Goal: Task Accomplishment & Management: Manage account settings

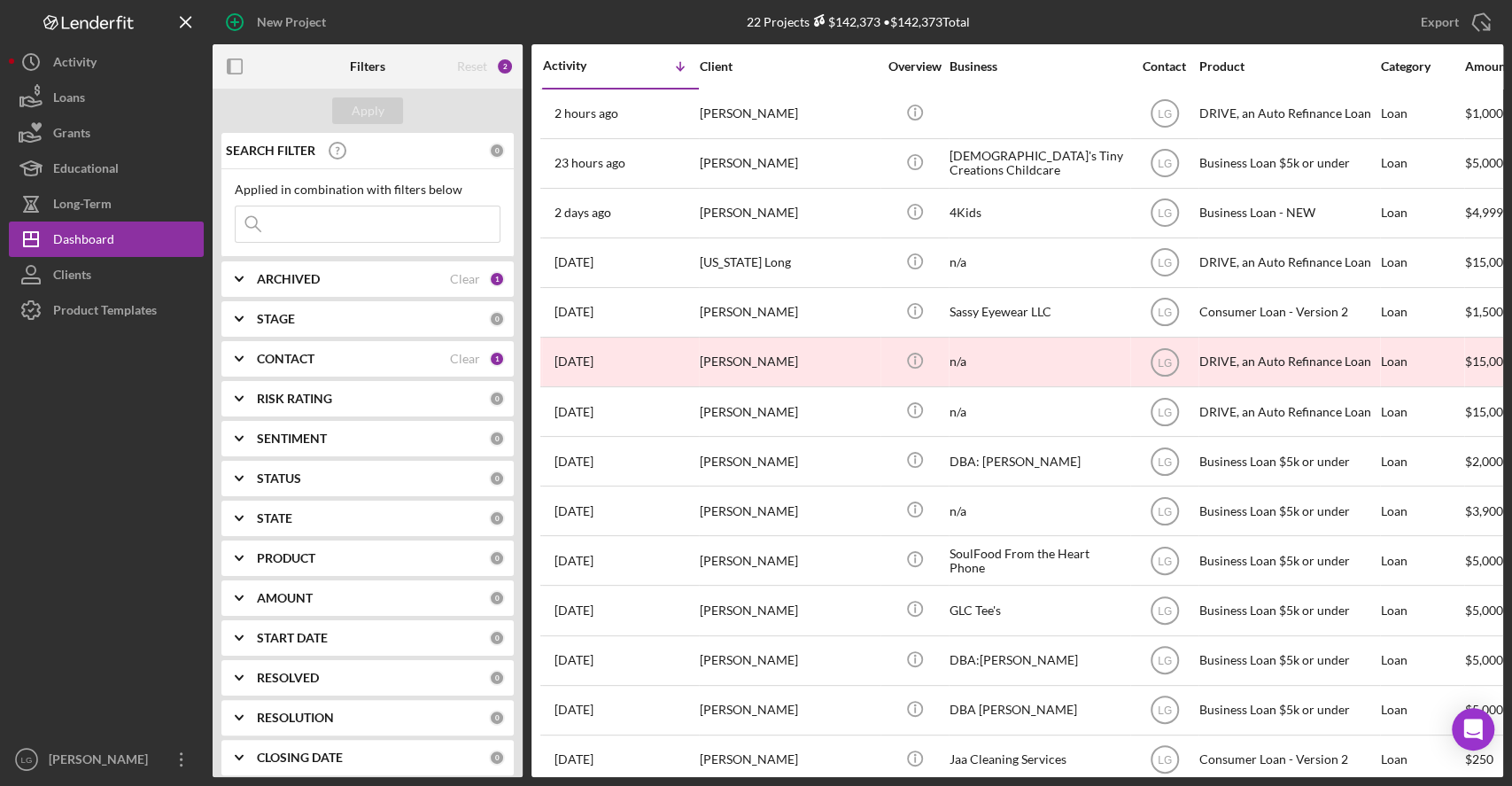
click at [1150, 0] on div "Export Icon/Export" at bounding box center [1288, 22] width 431 height 44
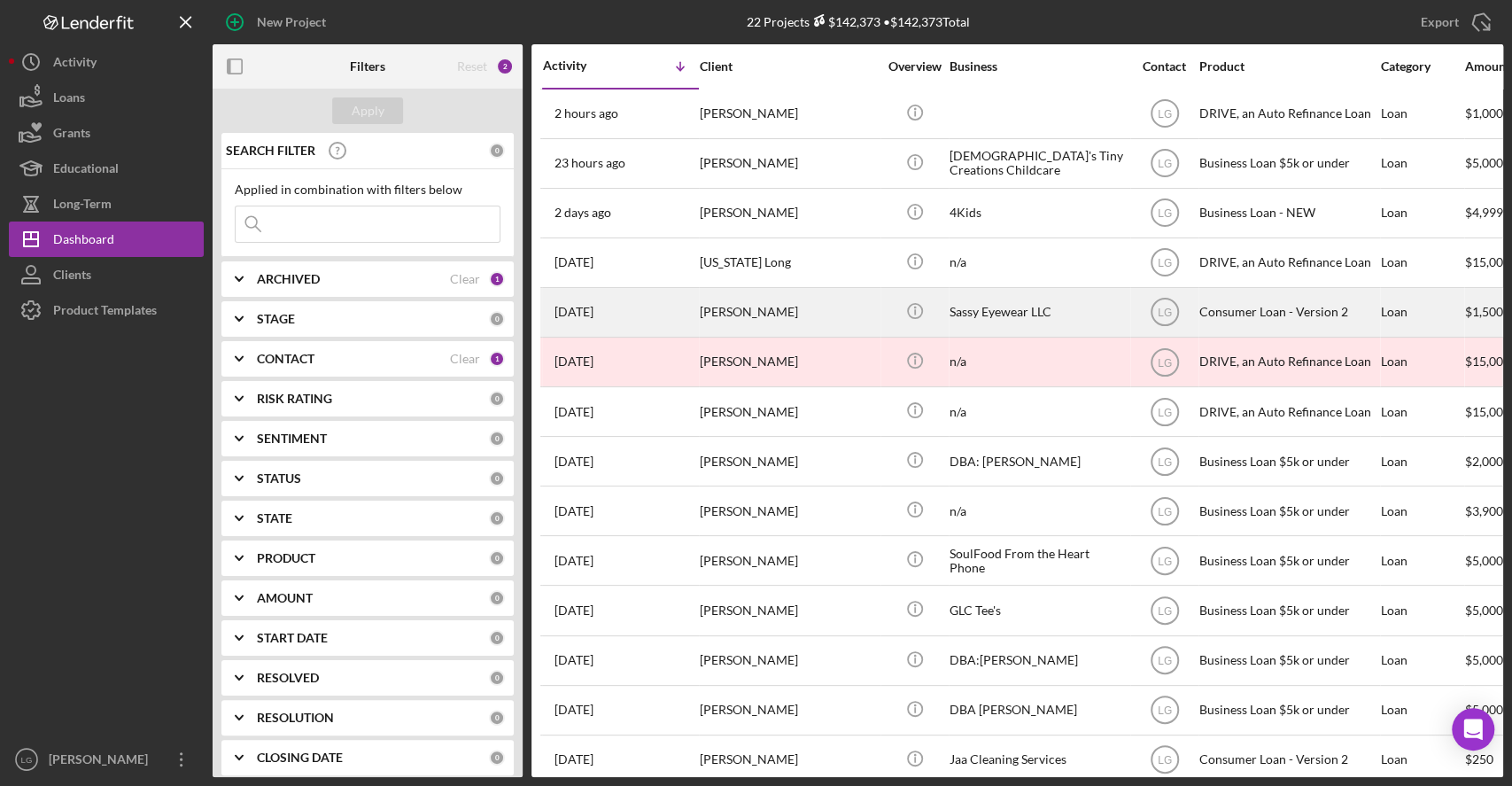
click at [1075, 308] on div "Sassy Eyewear LLC" at bounding box center [1038, 312] width 177 height 47
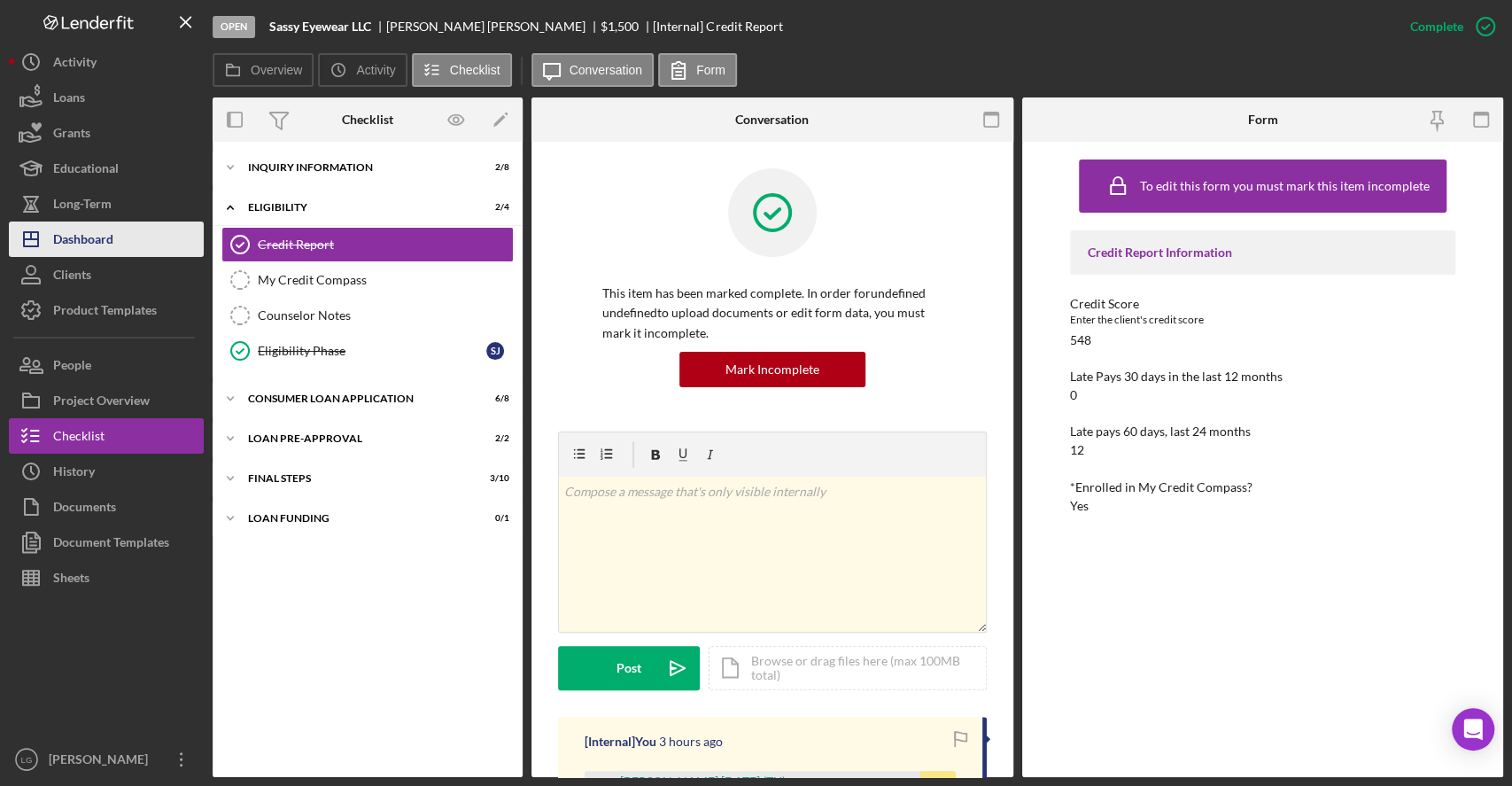
click at [112, 228] on div "Dashboard" at bounding box center [83, 241] width 60 height 40
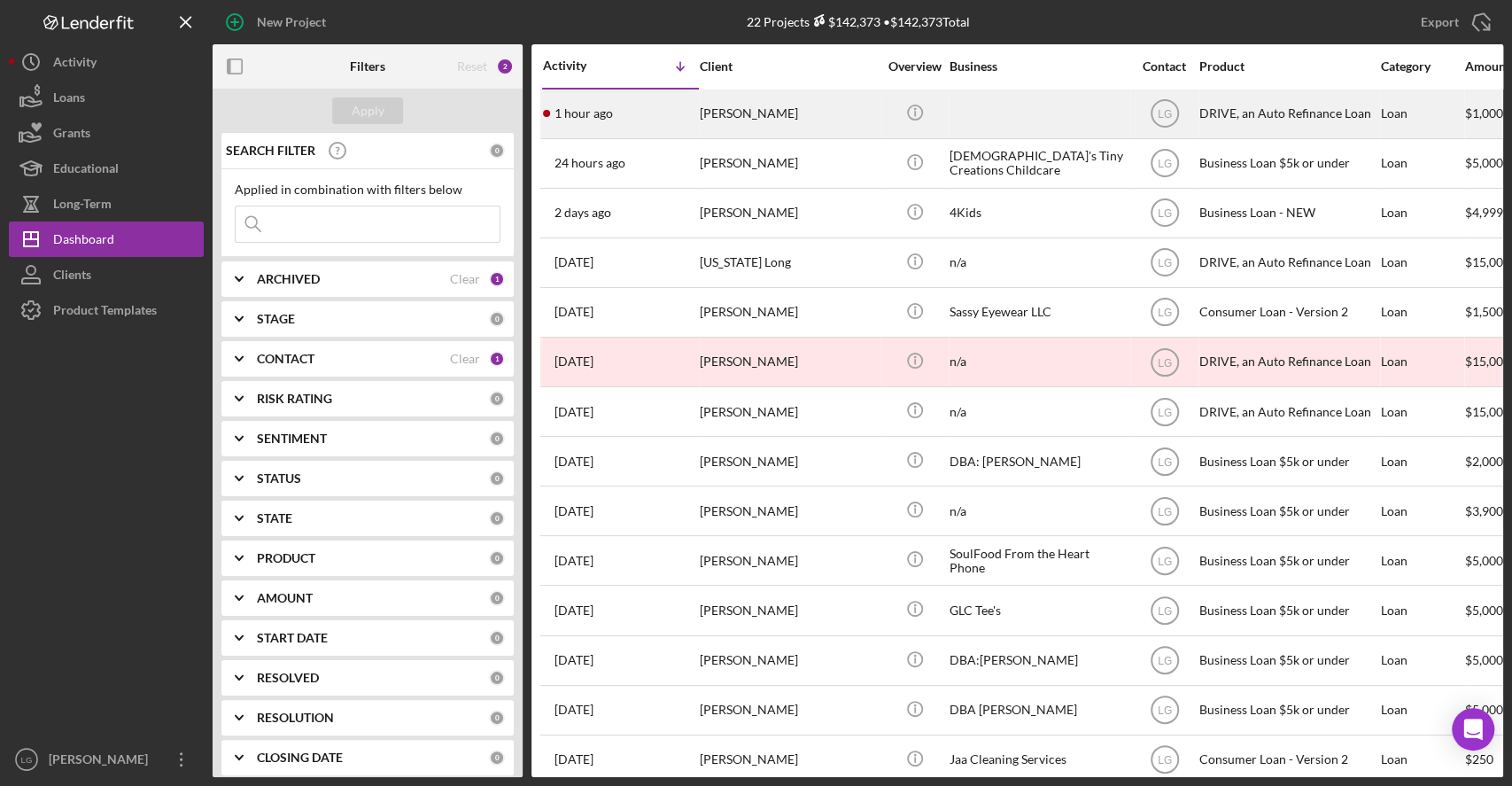
click at [623, 100] on div "1 hour ago [PERSON_NAME]" at bounding box center [621, 113] width 155 height 47
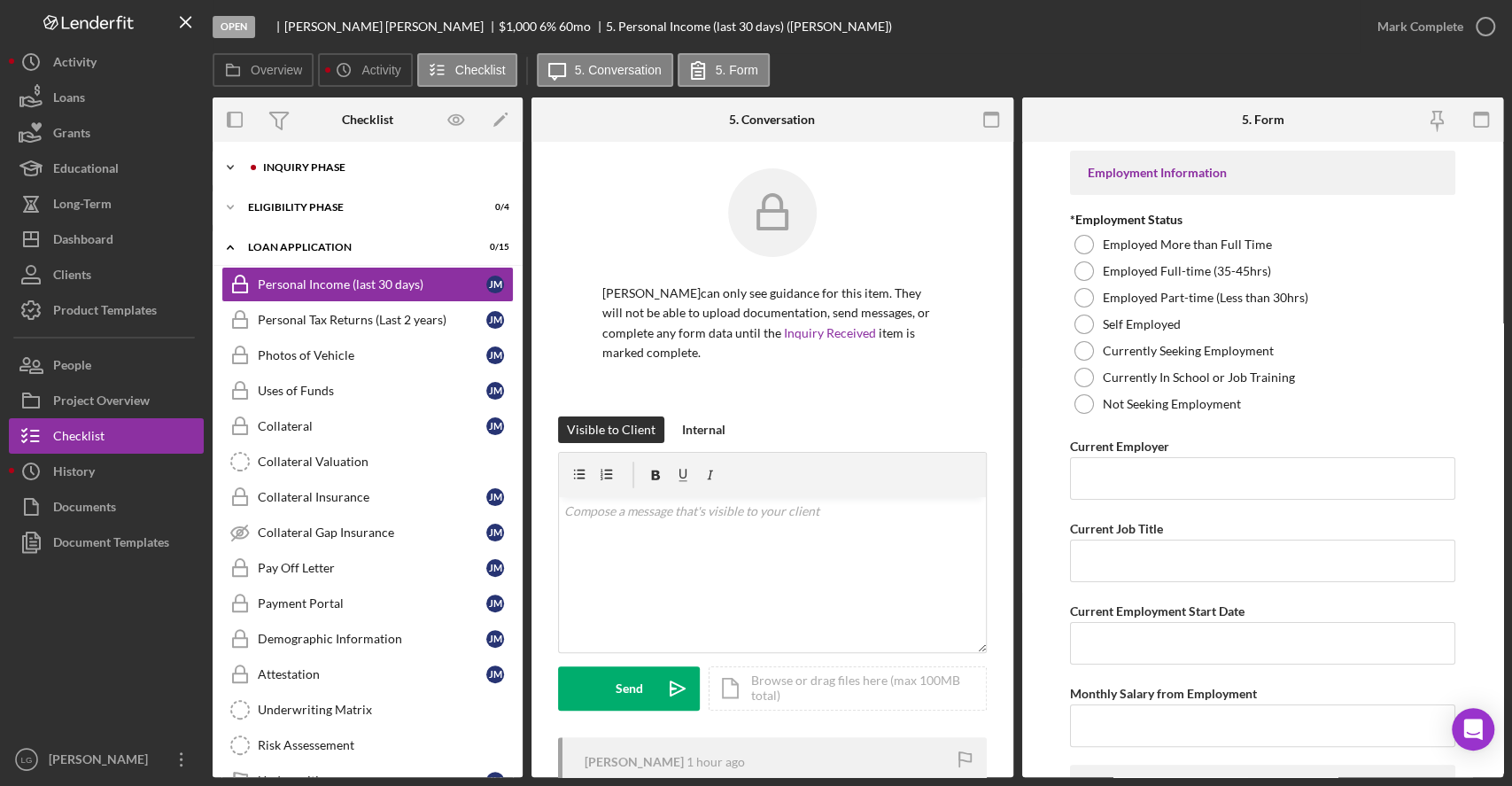
click at [492, 159] on div "Icon/Expander Inquiry Phase 0 / 12" at bounding box center [367, 166] width 310 height 35
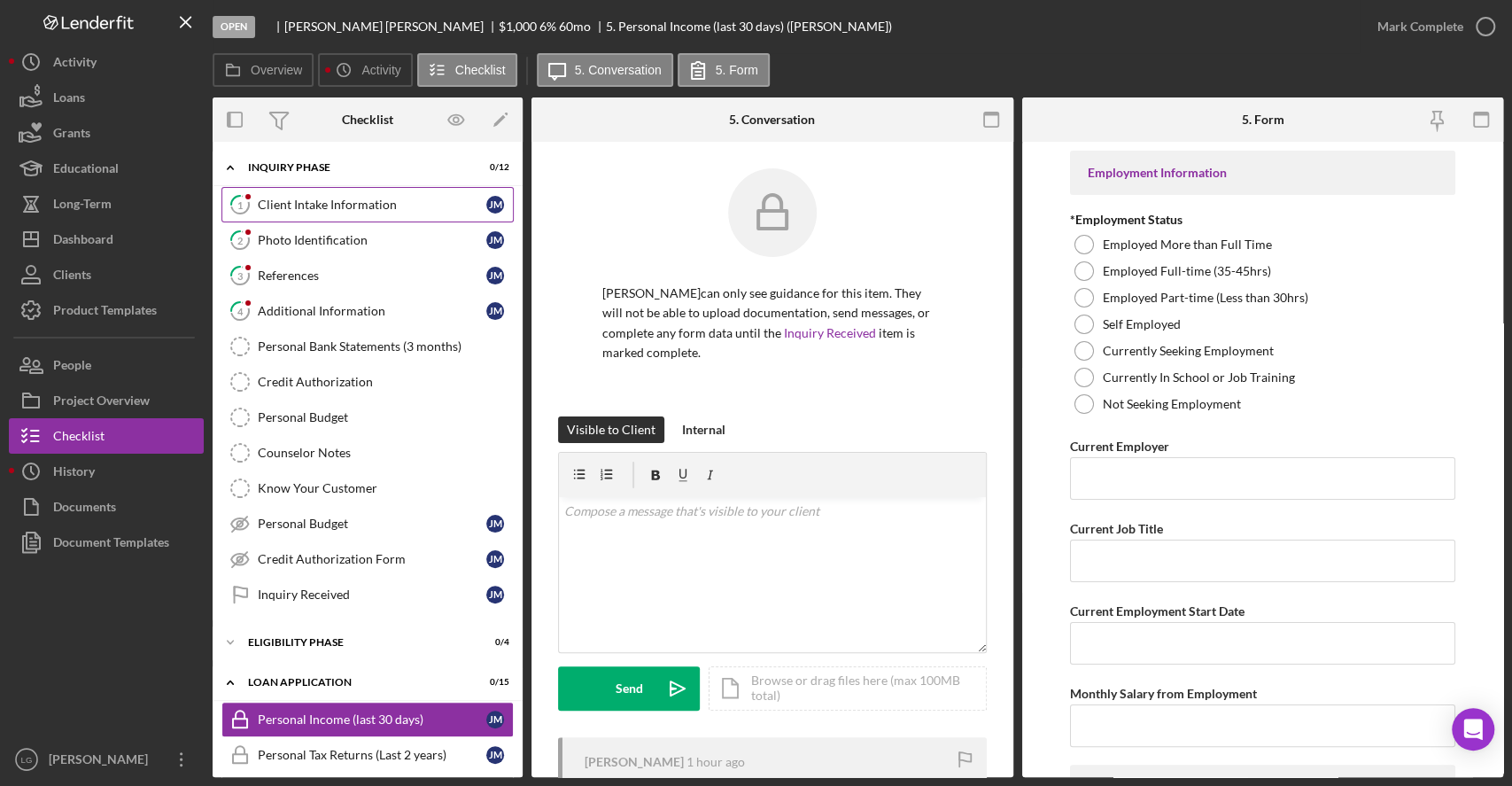
click at [461, 189] on link "1 Client Intake Information [PERSON_NAME]" at bounding box center [367, 204] width 292 height 35
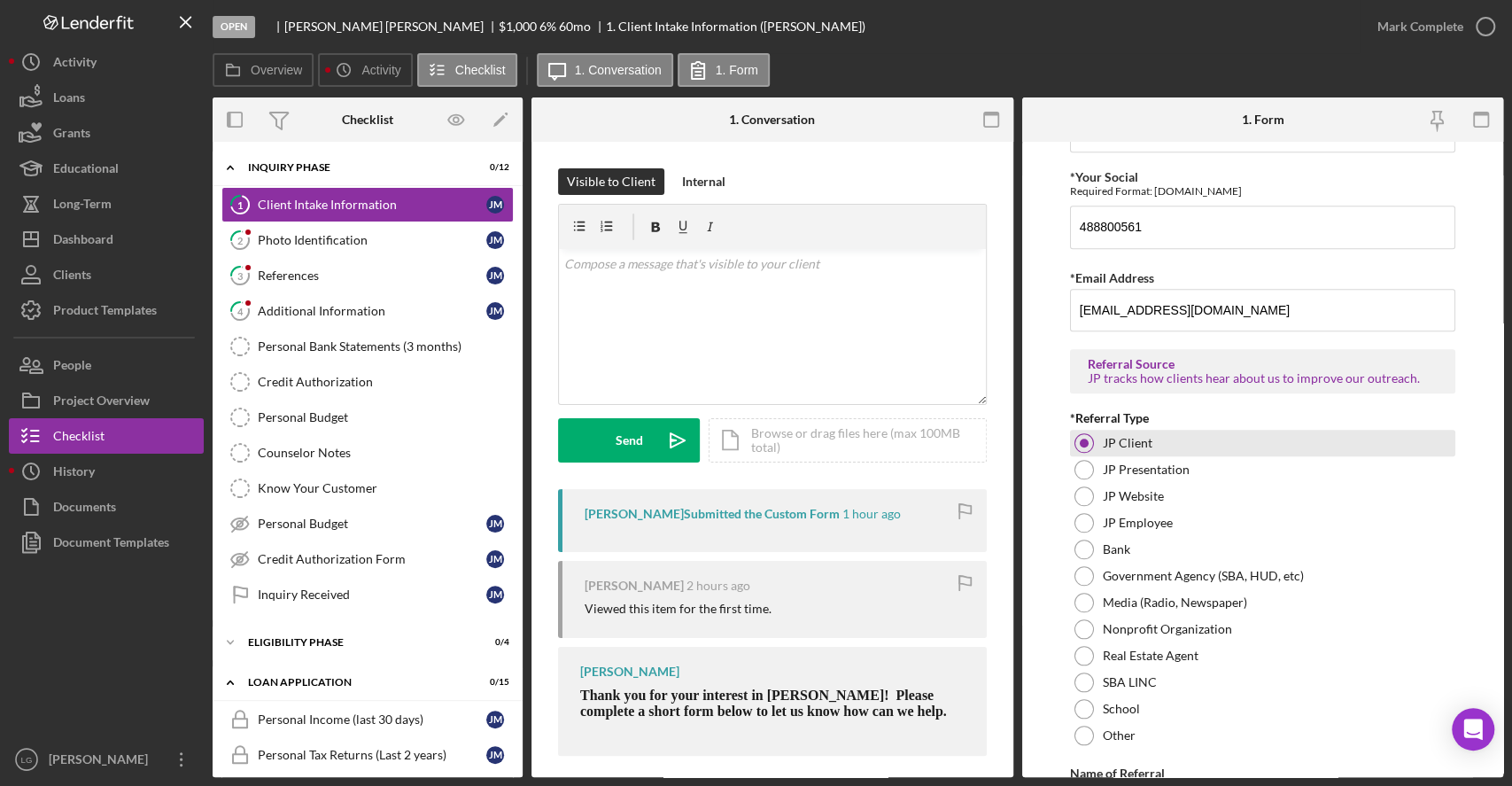
scroll to position [1220, 0]
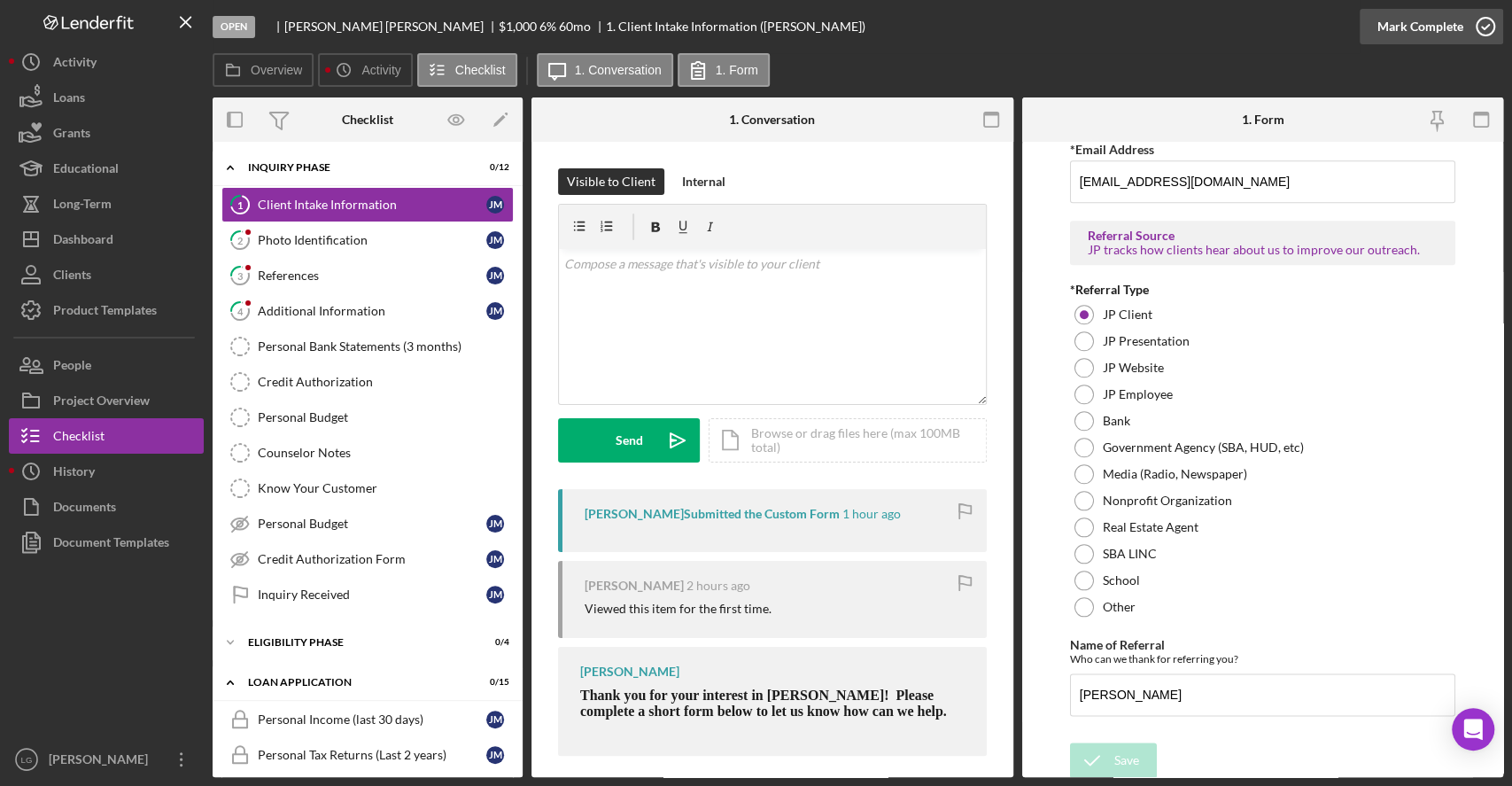
click at [1401, 27] on div "Mark Complete" at bounding box center [1421, 26] width 86 height 35
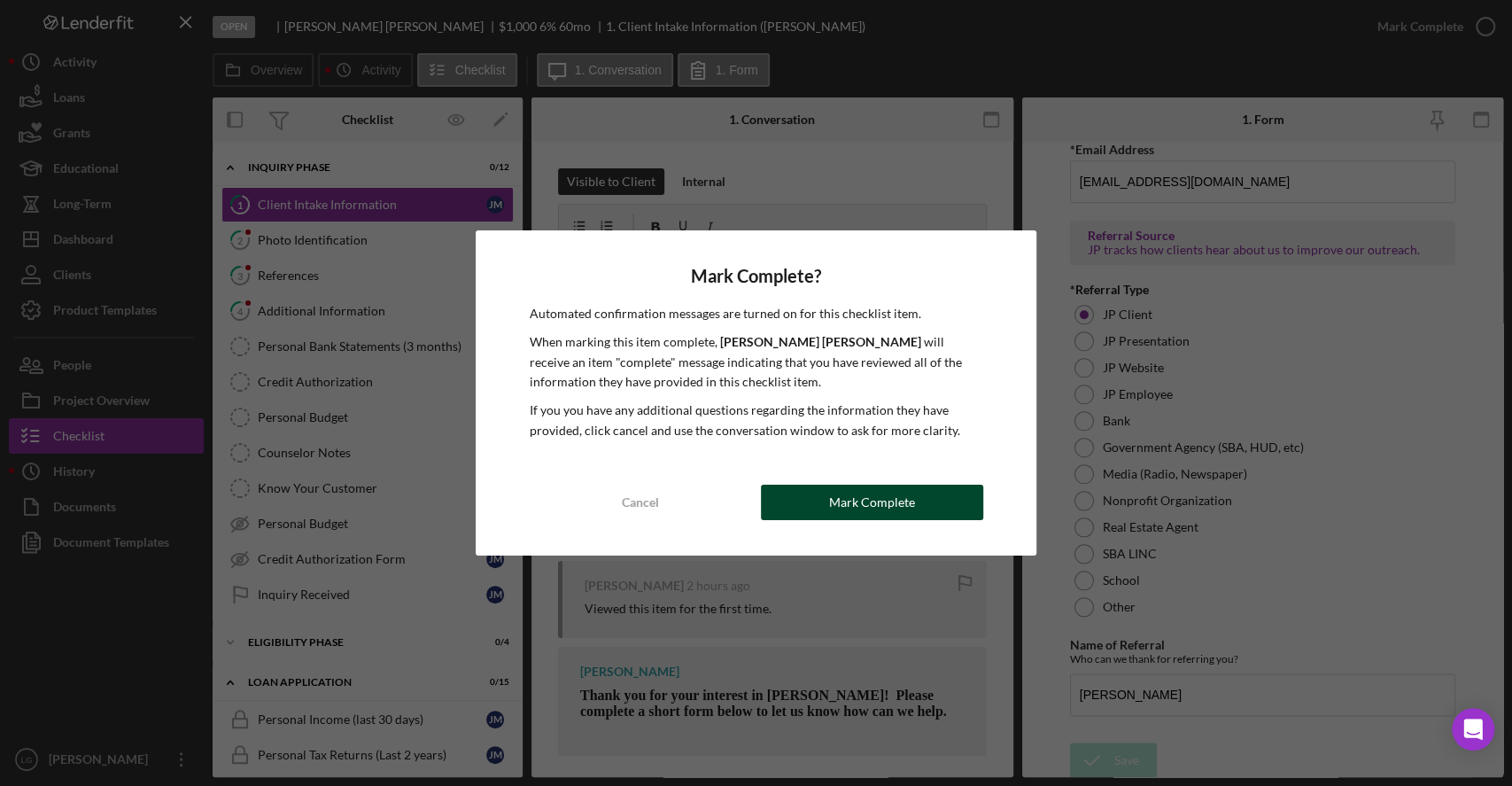
click at [917, 501] on button "Mark Complete" at bounding box center [872, 502] width 222 height 35
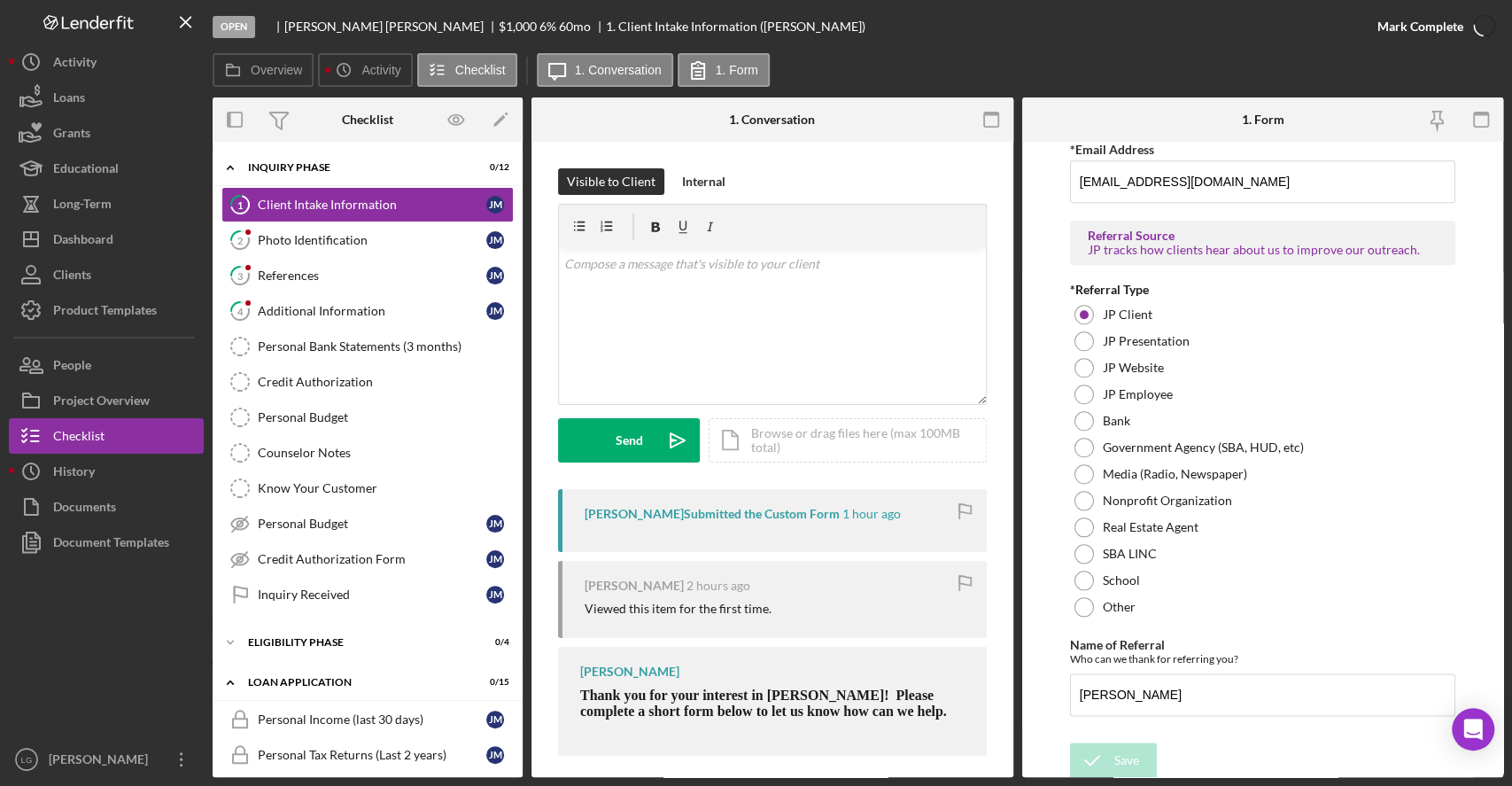
scroll to position [1291, 0]
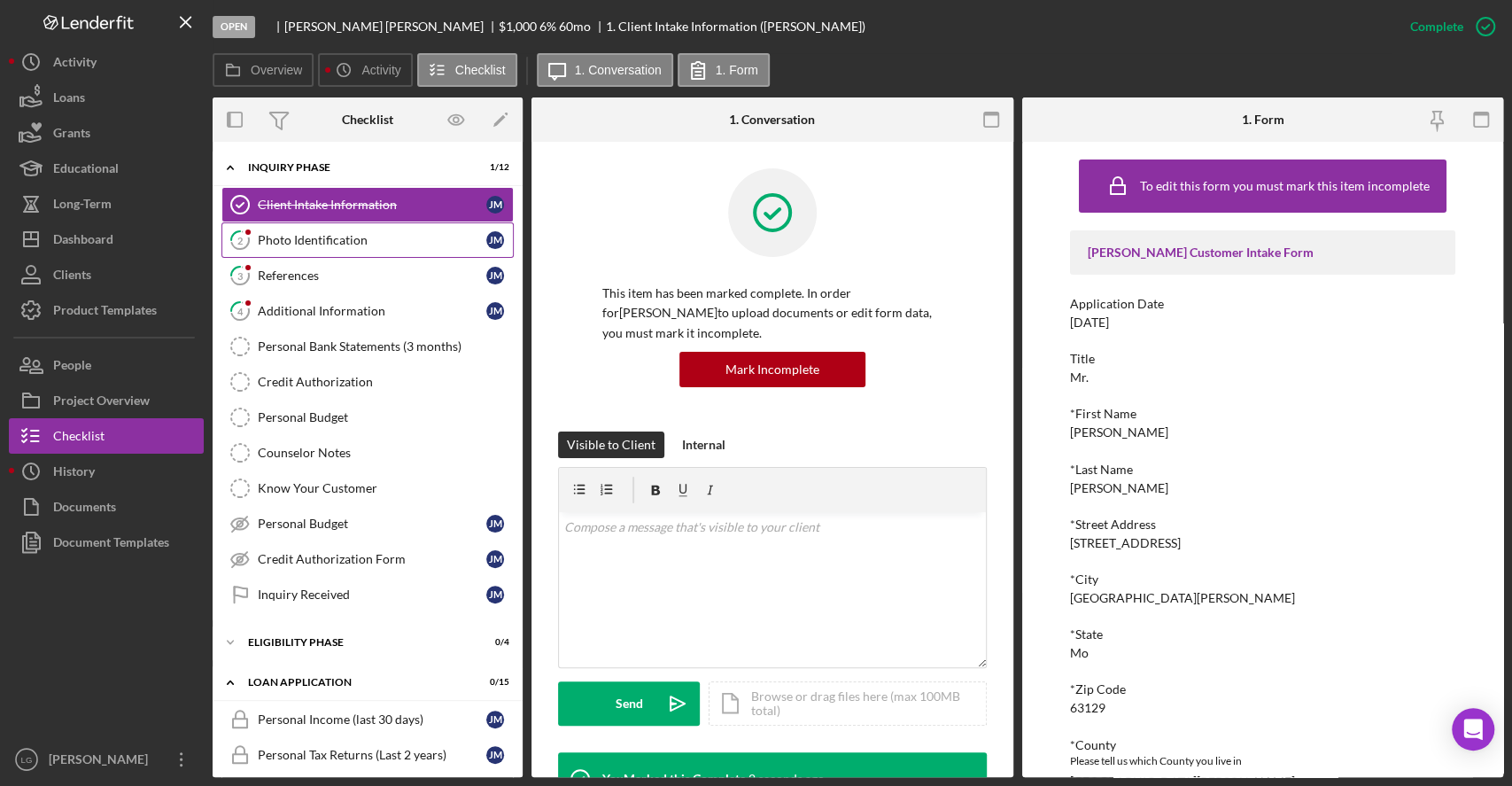
click at [391, 233] on div "Photo Identification" at bounding box center [372, 240] width 228 height 14
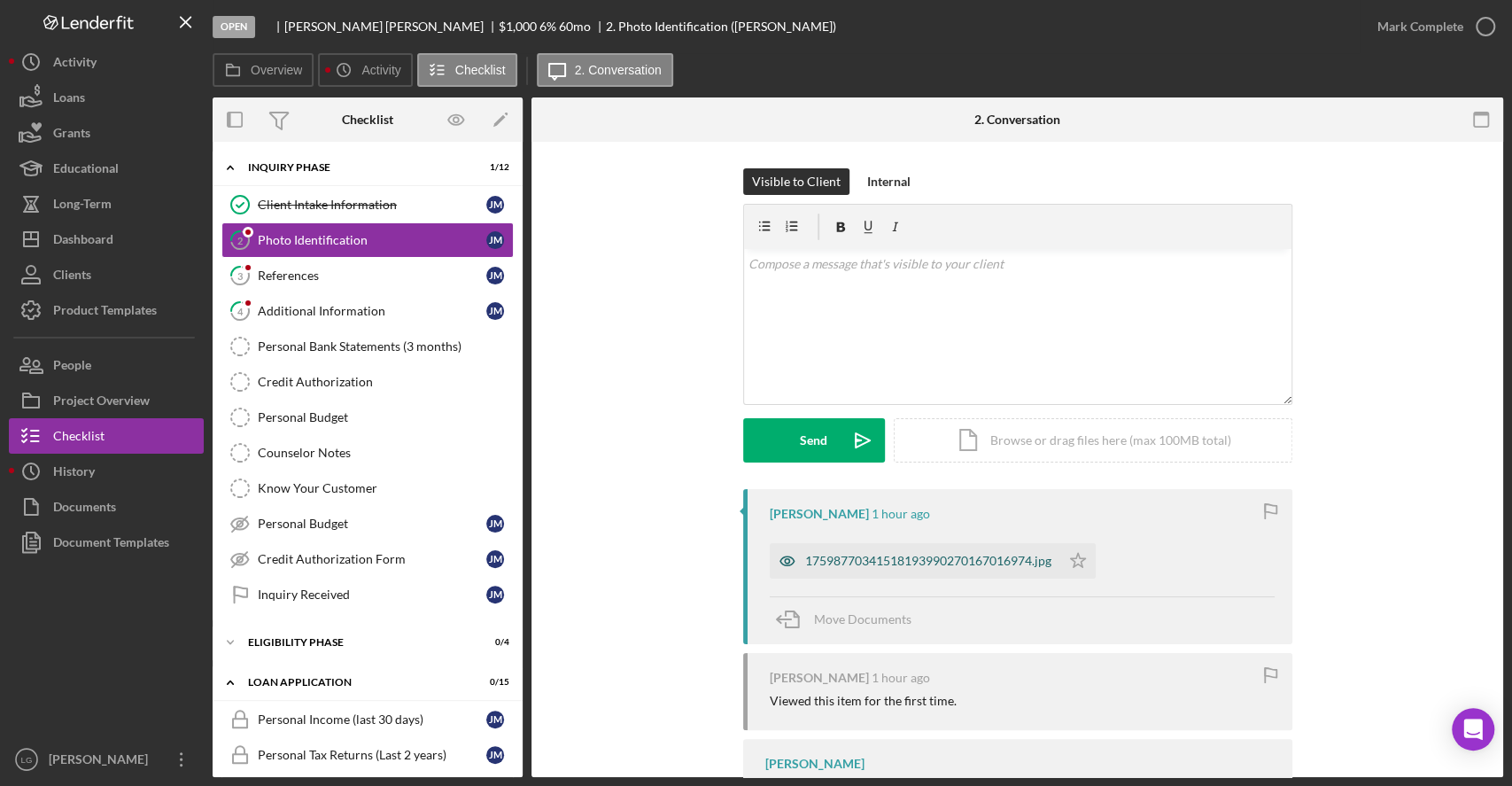
click at [965, 550] on div "17598770341518193990270167016974.jpg" at bounding box center [915, 560] width 291 height 35
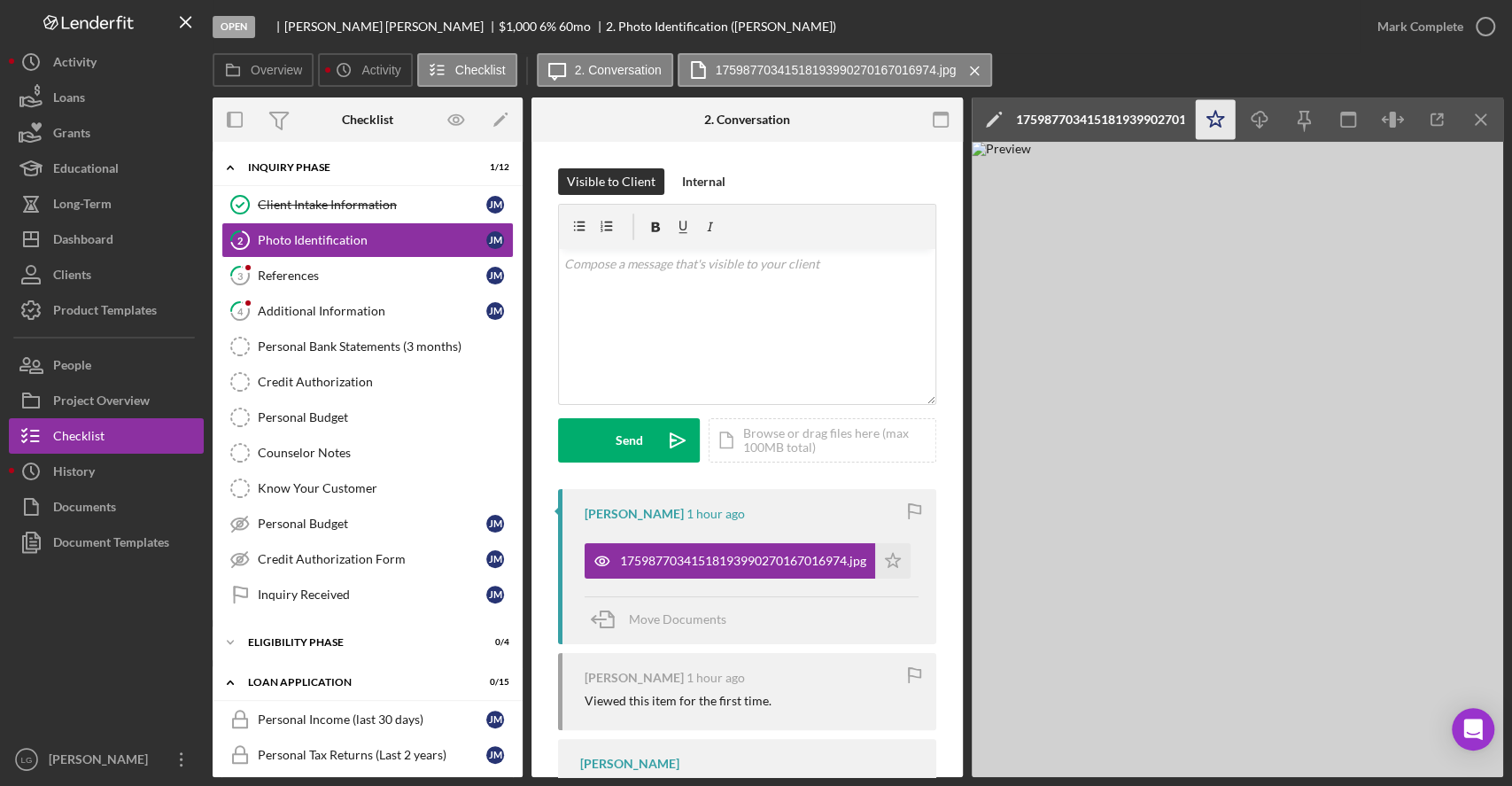
click at [1223, 103] on icon "Icon/Star" at bounding box center [1216, 120] width 40 height 40
click at [1405, 31] on div "Mark Complete" at bounding box center [1421, 26] width 86 height 35
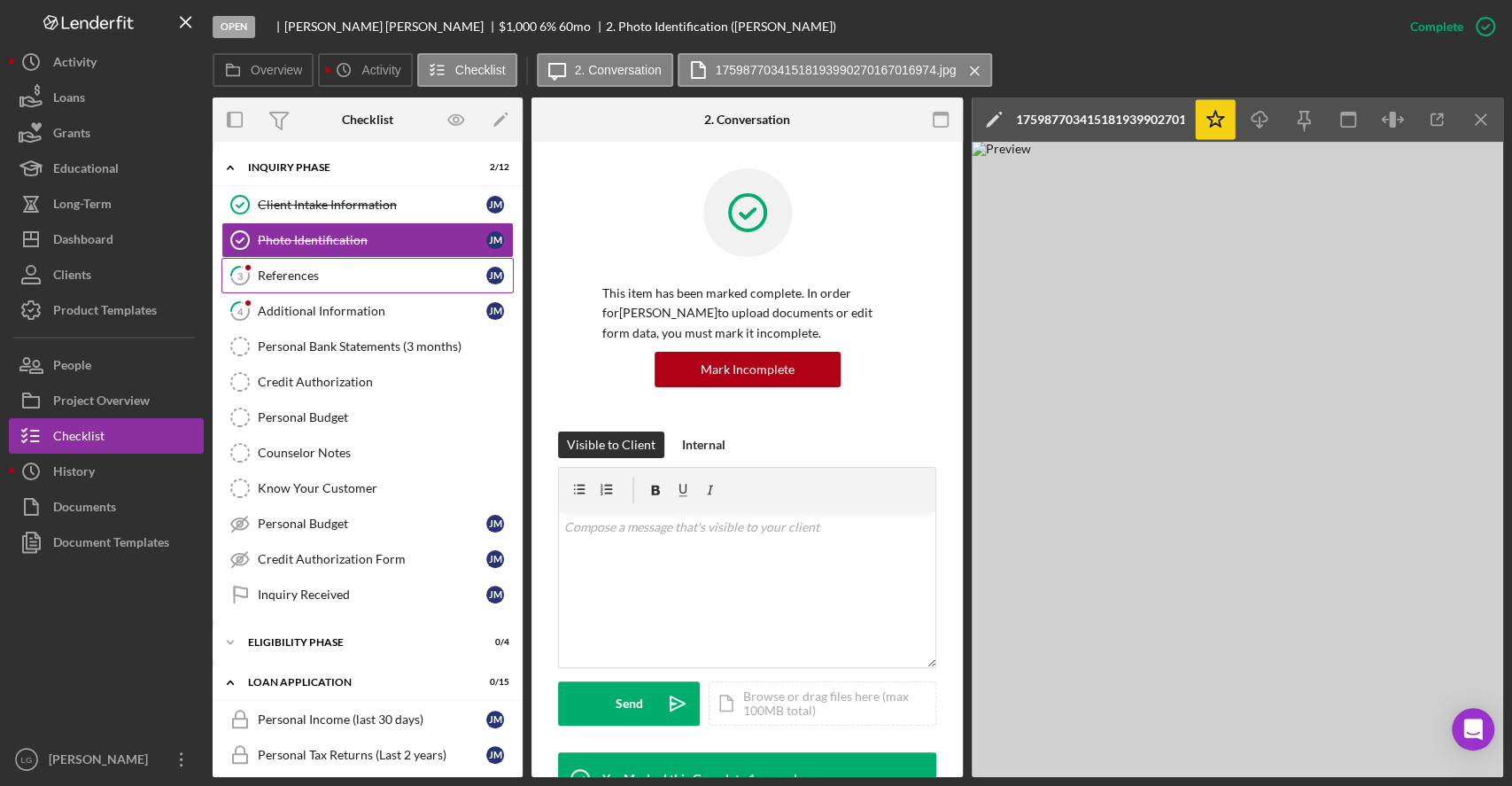
click at [432, 271] on div "References" at bounding box center [372, 275] width 228 height 14
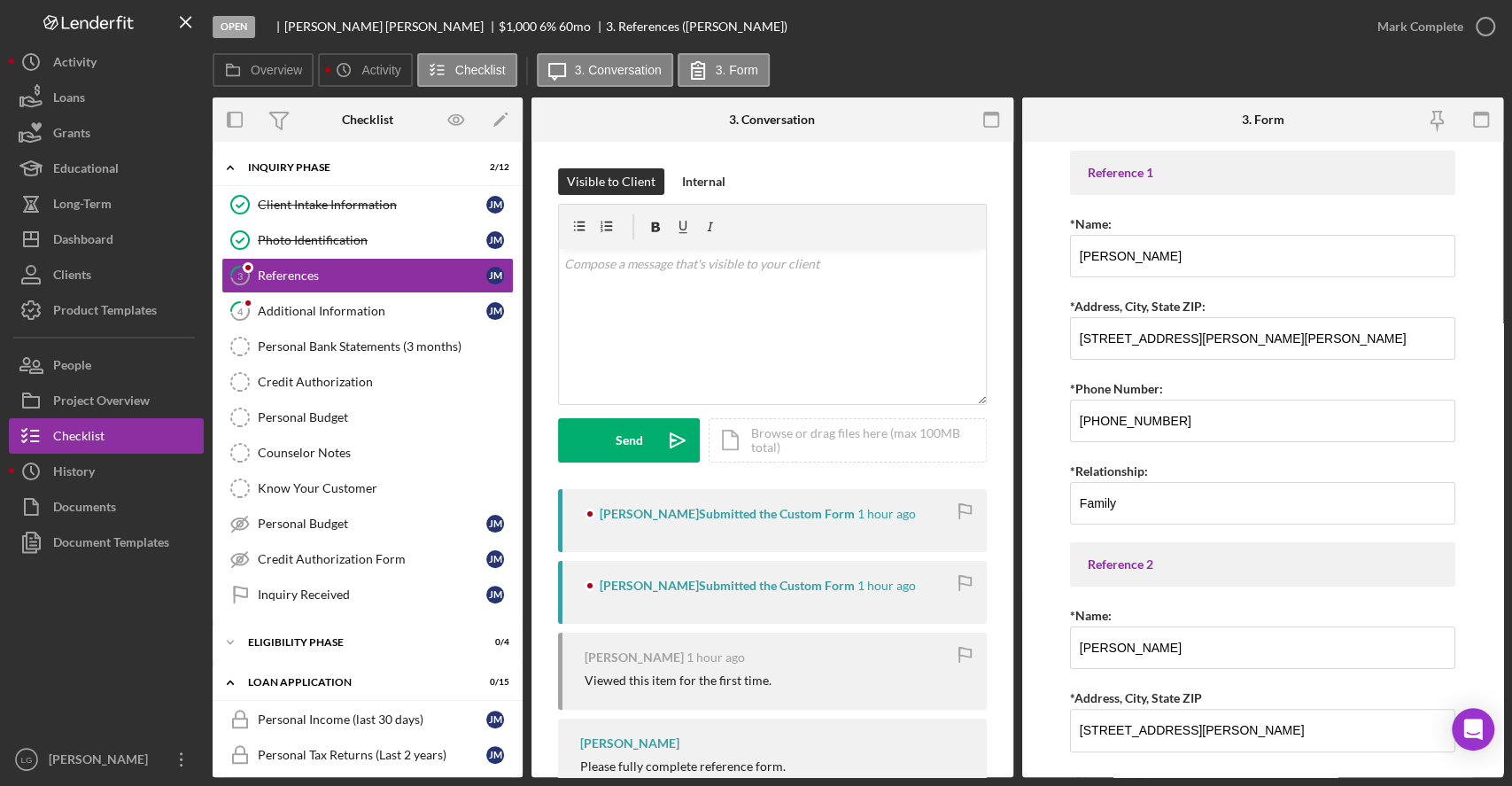
scroll to position [202, 0]
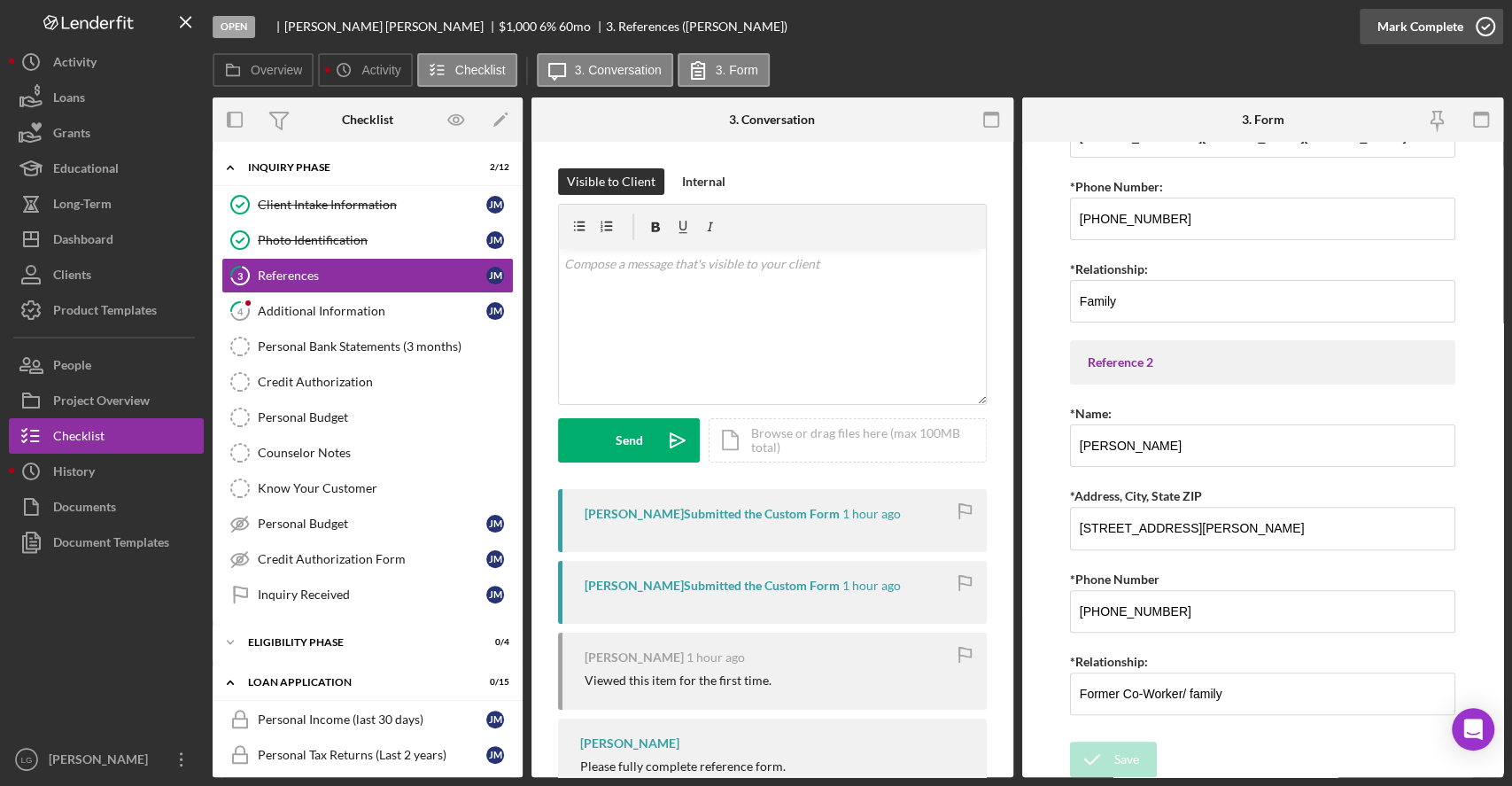
click at [1373, 29] on button "Mark Complete" at bounding box center [1432, 26] width 144 height 35
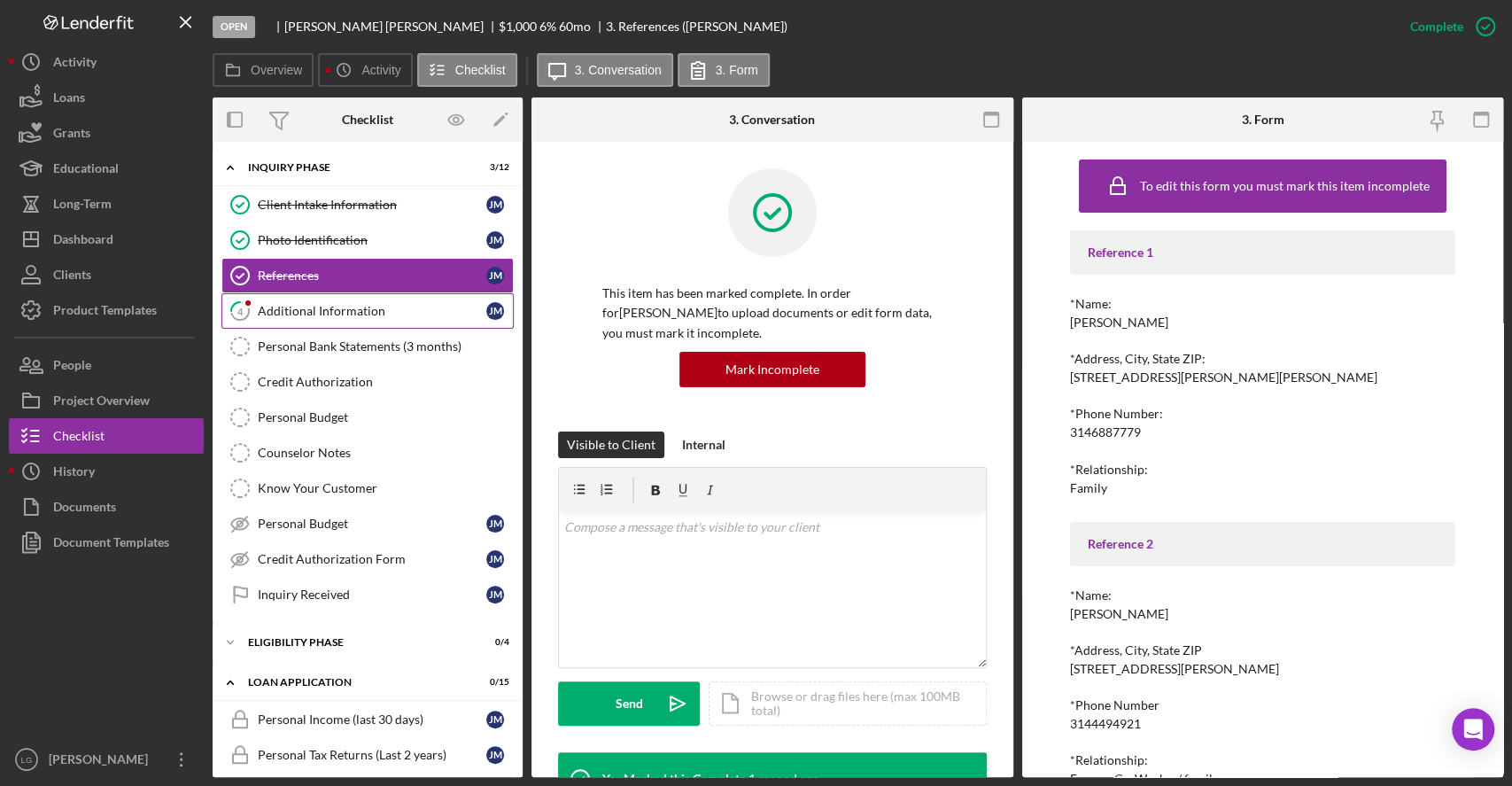
click at [352, 317] on link "4 Additional Information [PERSON_NAME]" at bounding box center [367, 310] width 292 height 35
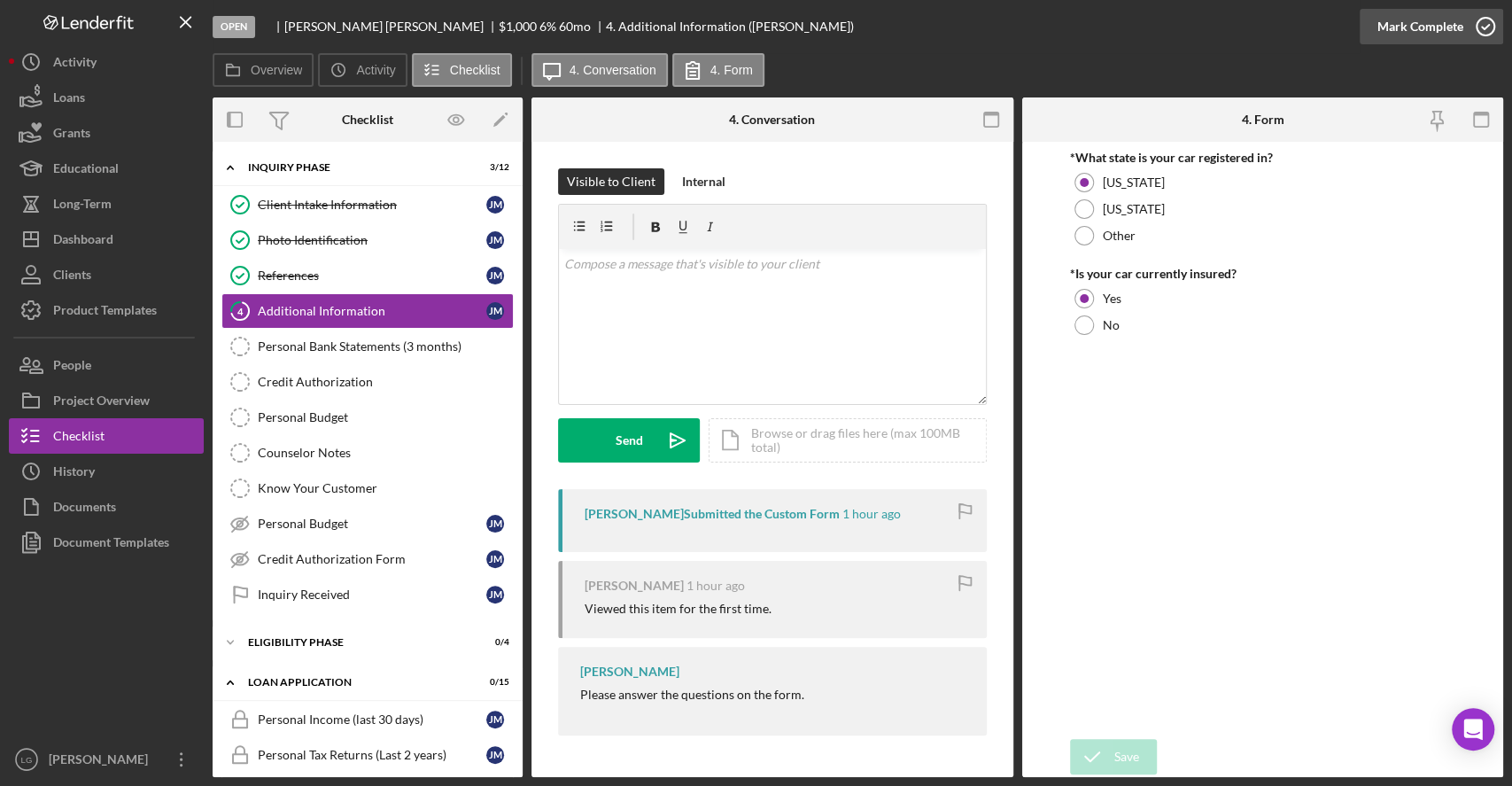
click at [1380, 28] on div "Mark Complete" at bounding box center [1421, 26] width 86 height 35
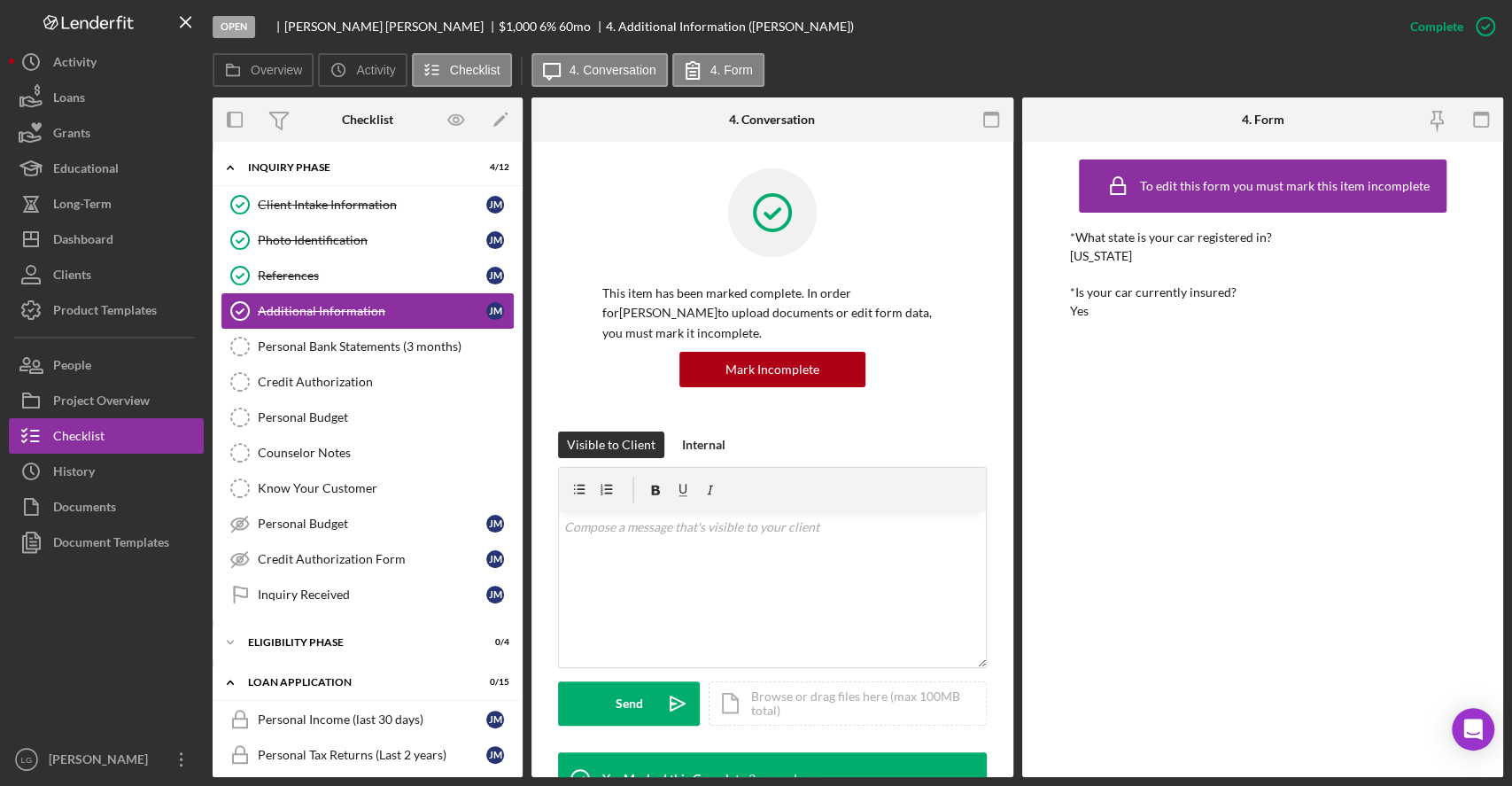
scroll to position [587, 0]
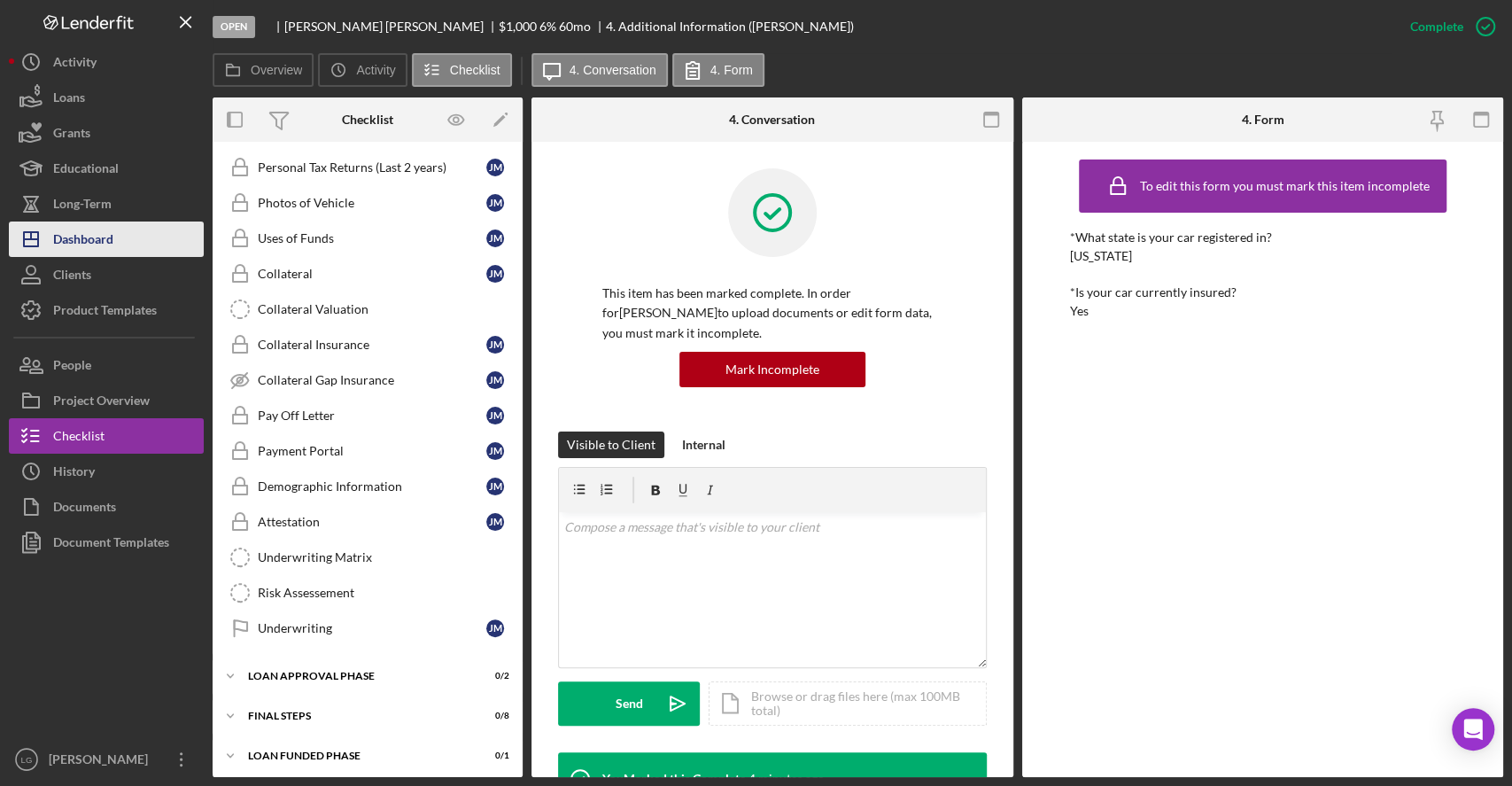
click at [121, 221] on button "Icon/Dashboard Dashboard" at bounding box center [106, 238] width 195 height 35
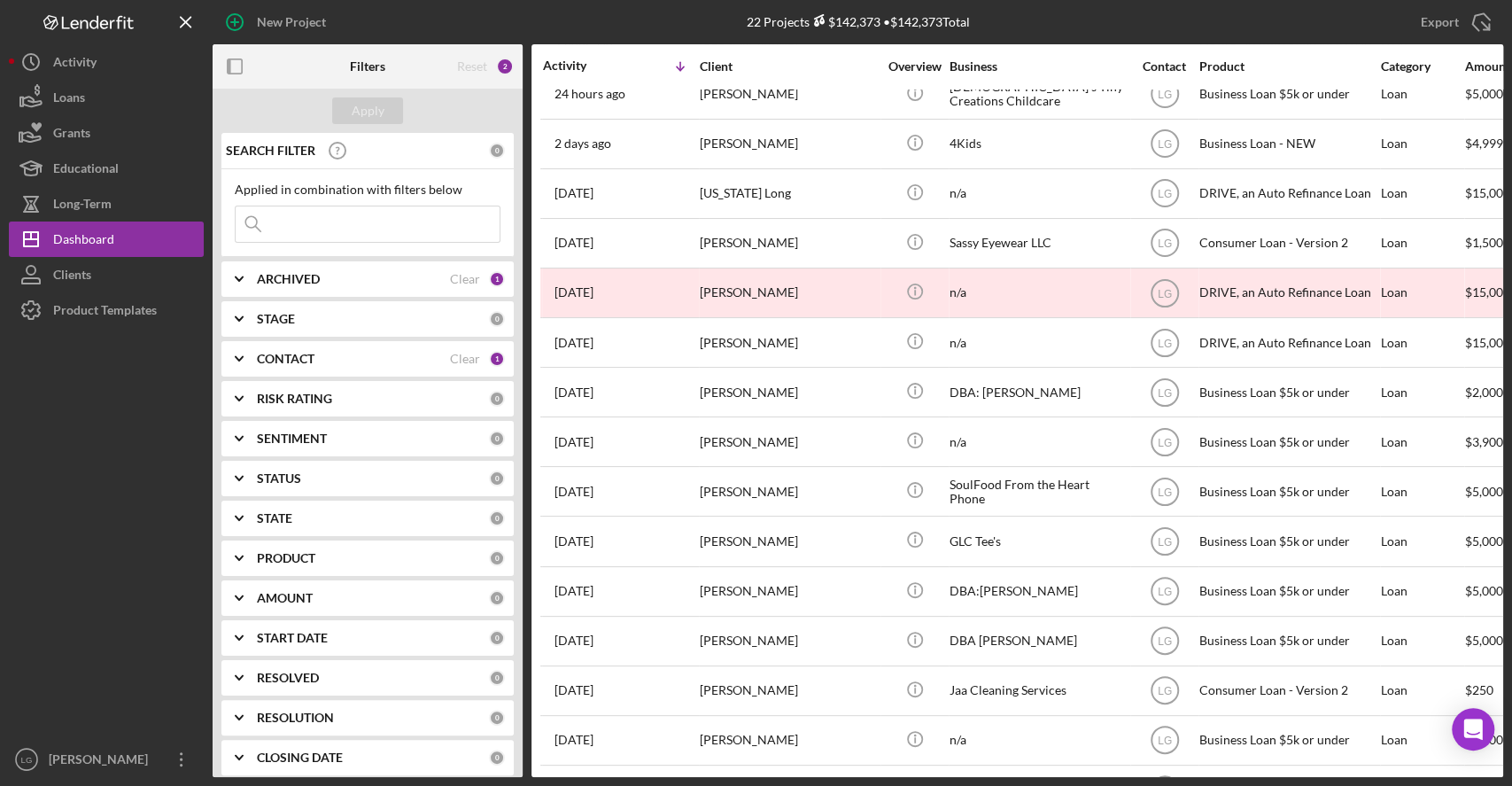
scroll to position [70, 0]
